Goal: Transaction & Acquisition: Purchase product/service

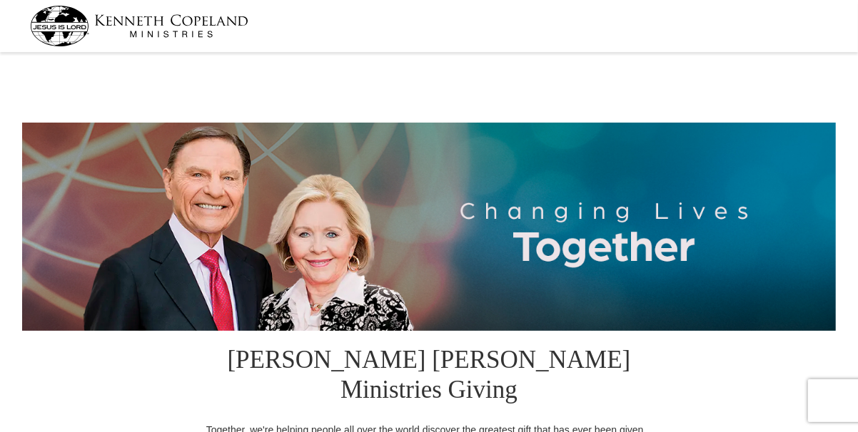
select select "TX"
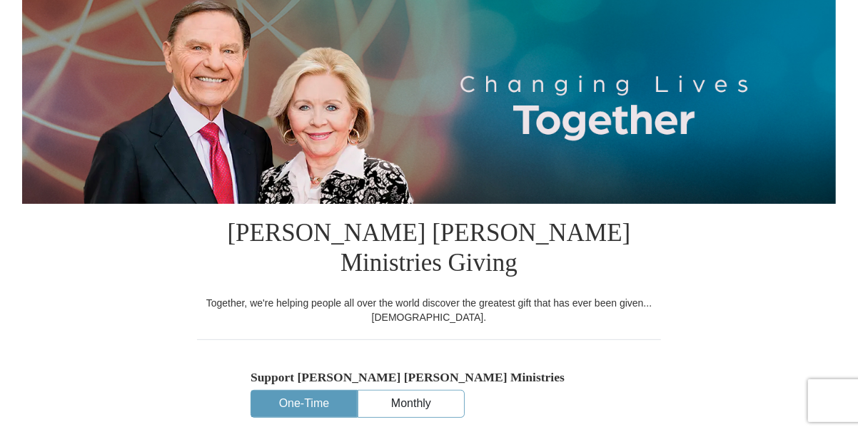
scroll to position [285, 0]
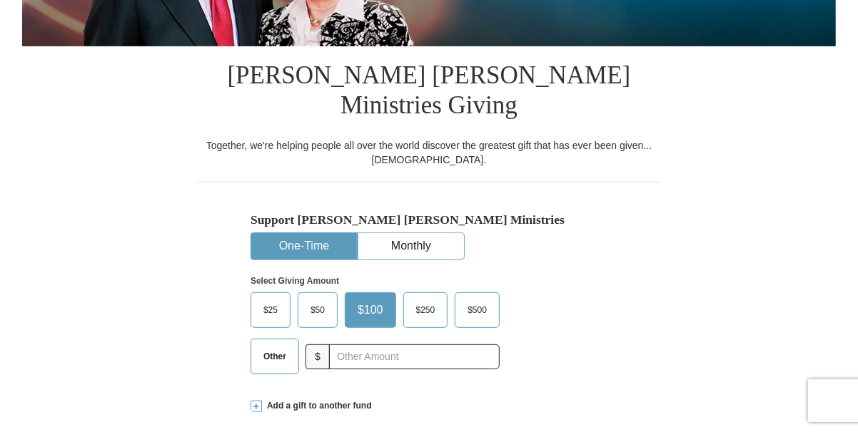
click at [278, 346] on span "Other" at bounding box center [274, 356] width 37 height 21
click at [0, 0] on input "Other" at bounding box center [0, 0] width 0 height 0
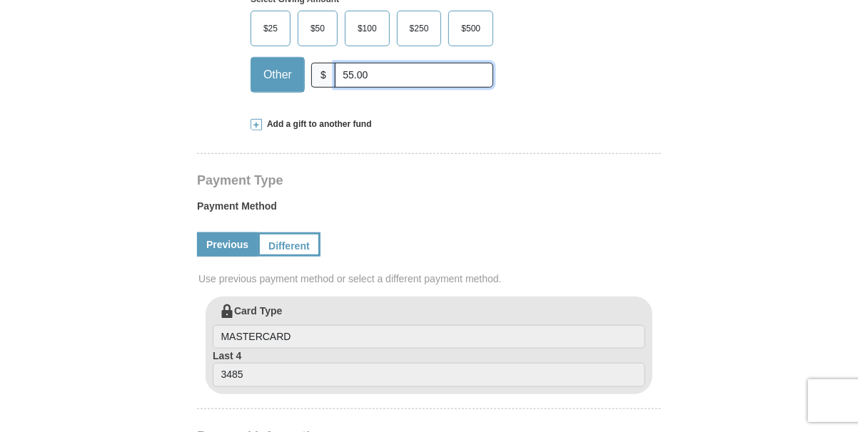
scroll to position [570, 0]
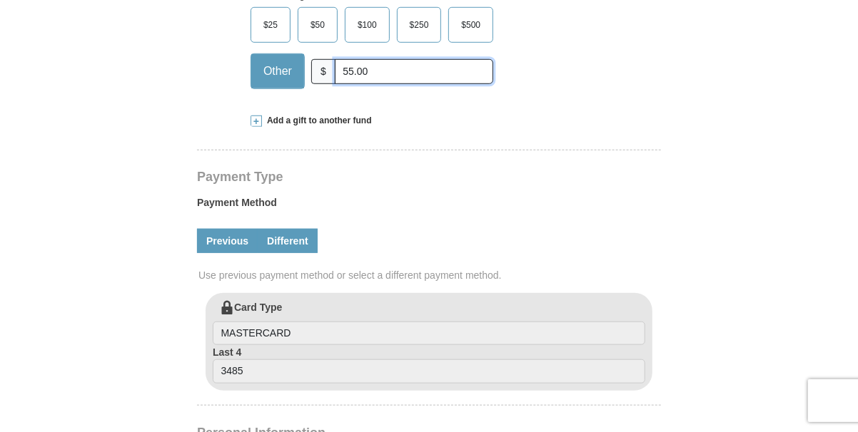
type input "55.00"
click at [295, 229] on link "Different" at bounding box center [288, 241] width 60 height 24
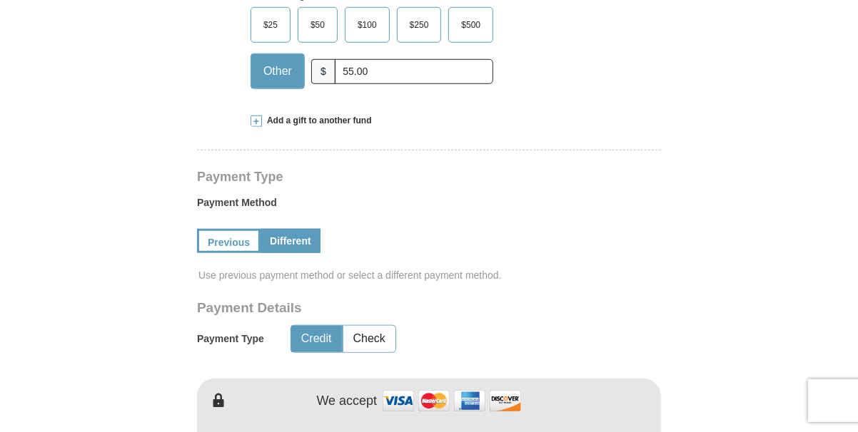
click at [316, 326] on button "Credit" at bounding box center [316, 339] width 51 height 26
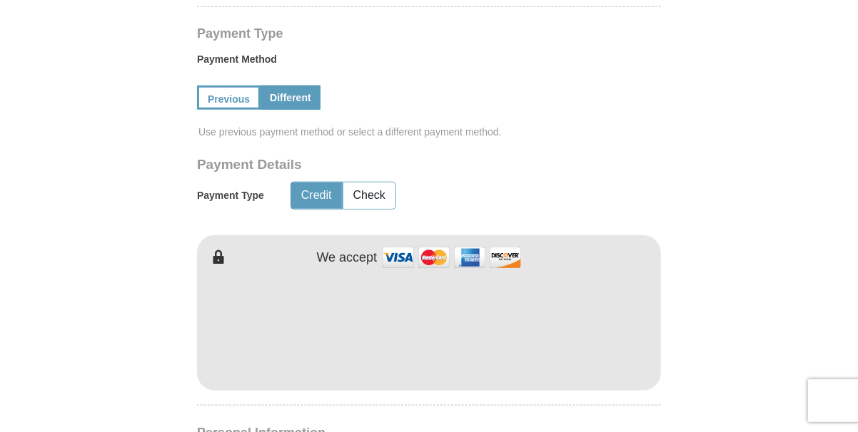
scroll to position [784, 0]
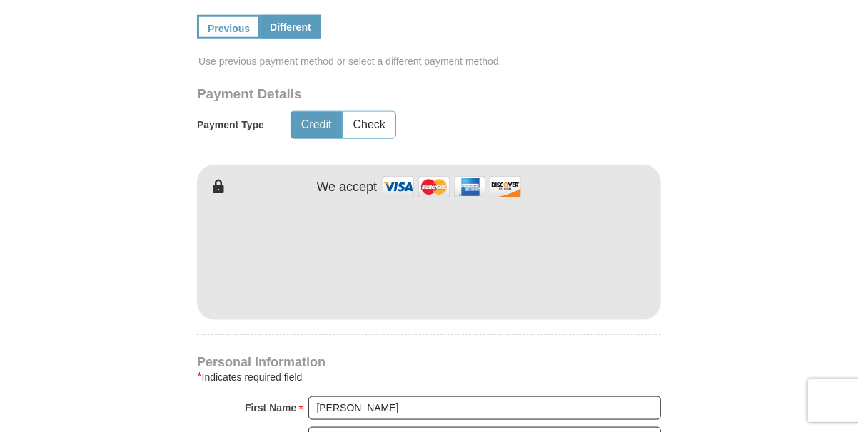
drag, startPoint x: 482, startPoint y: 310, endPoint x: 479, endPoint y: 321, distance: 11.1
click at [481, 320] on div "Kenneth Copeland Ministries Giving Together, we're helping people all over the …" at bounding box center [429, 270] width 464 height 1446
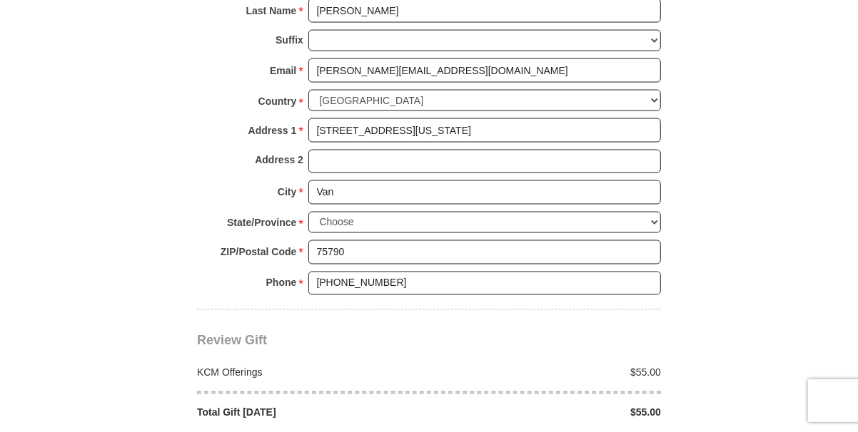
scroll to position [1284, 0]
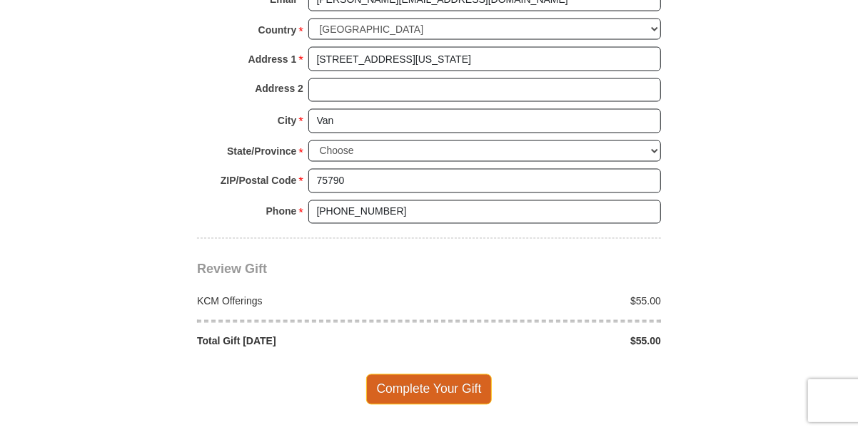
click at [441, 375] on span "Complete Your Gift" at bounding box center [429, 390] width 126 height 30
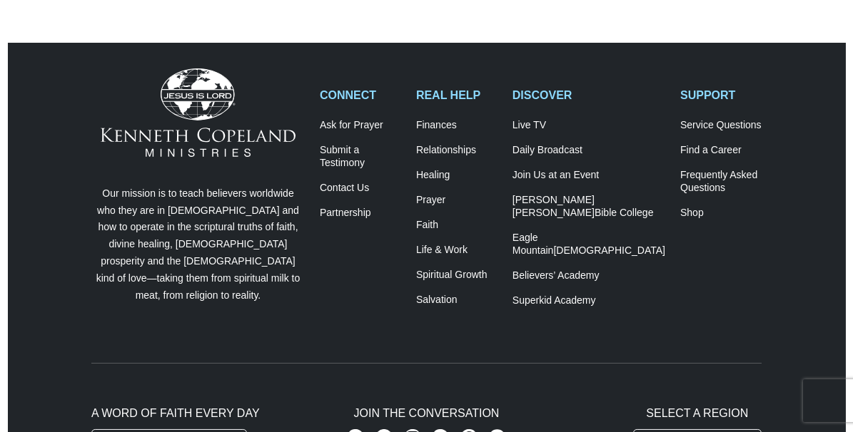
scroll to position [499, 0]
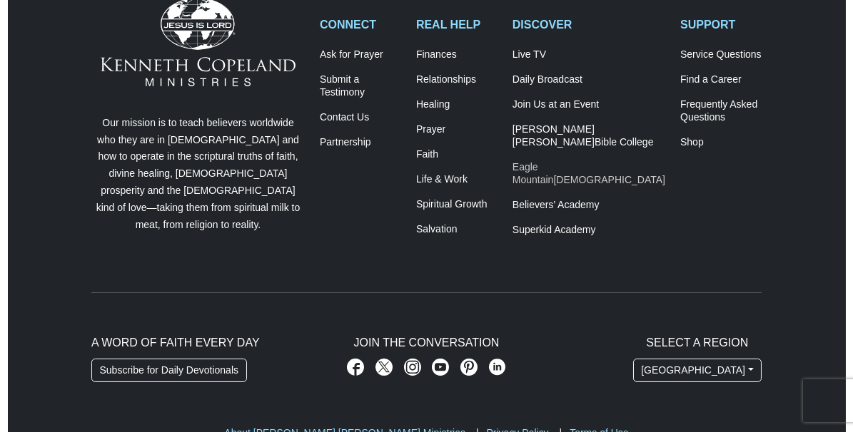
click at [604, 178] on span "[DEMOGRAPHIC_DATA]" at bounding box center [609, 179] width 112 height 11
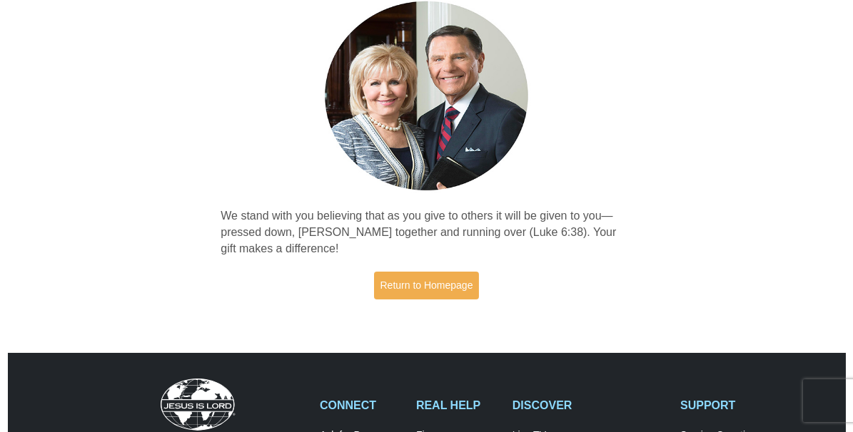
scroll to position [0, 0]
